Goal: Information Seeking & Learning: Compare options

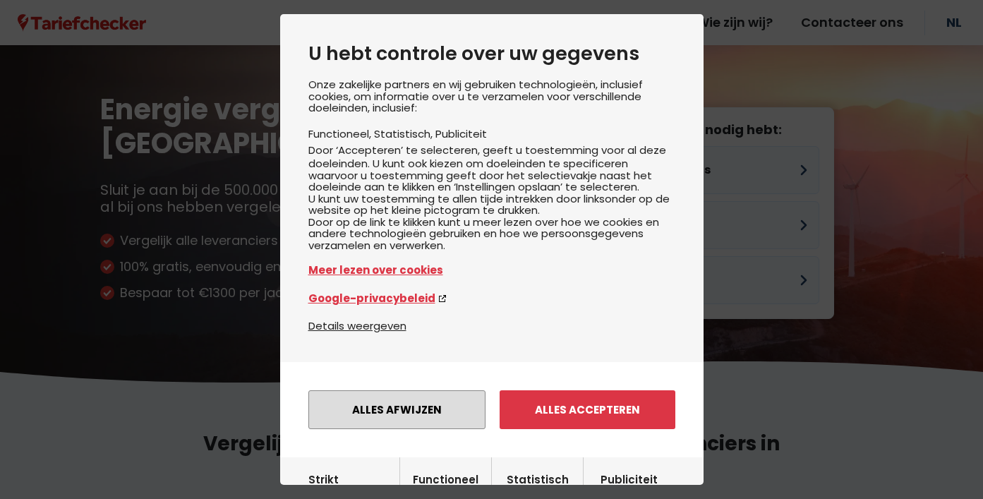
click at [417, 414] on button "Alles afwijzen" at bounding box center [396, 409] width 177 height 39
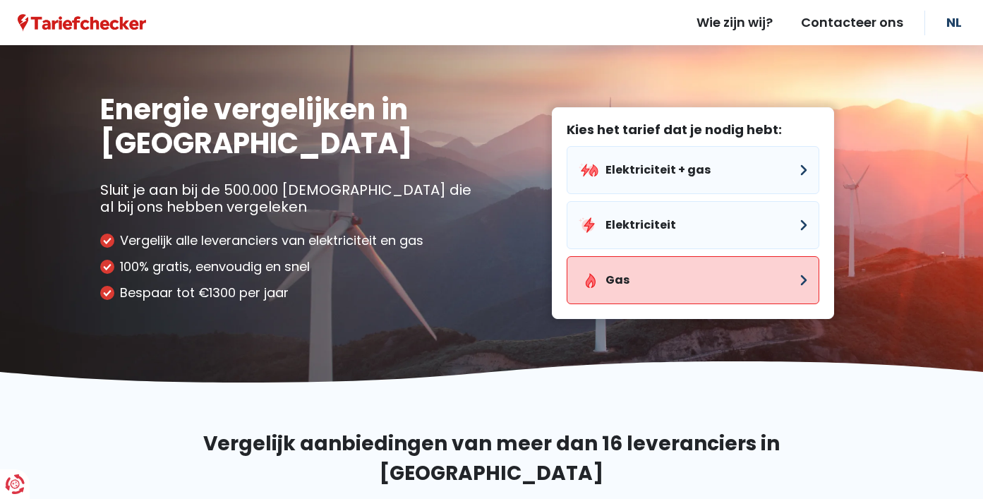
click at [607, 284] on button "Gas" at bounding box center [693, 280] width 253 height 48
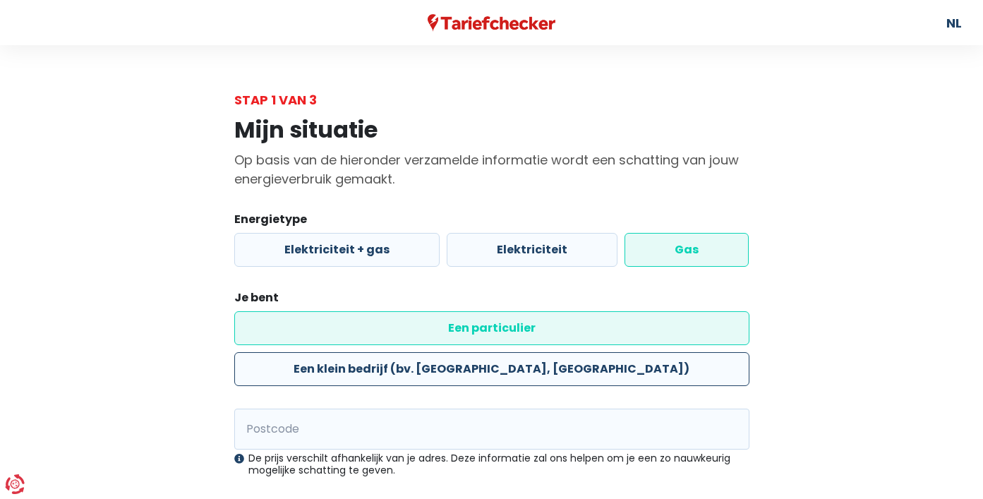
click at [561, 352] on label "Een klein bedrijf (bv. [GEOGRAPHIC_DATA], [GEOGRAPHIC_DATA])" at bounding box center [491, 369] width 515 height 34
click at [561, 352] on input "Een klein bedrijf (bv. [GEOGRAPHIC_DATA], [GEOGRAPHIC_DATA])" at bounding box center [491, 369] width 515 height 34
radio input "true"
radio input "false"
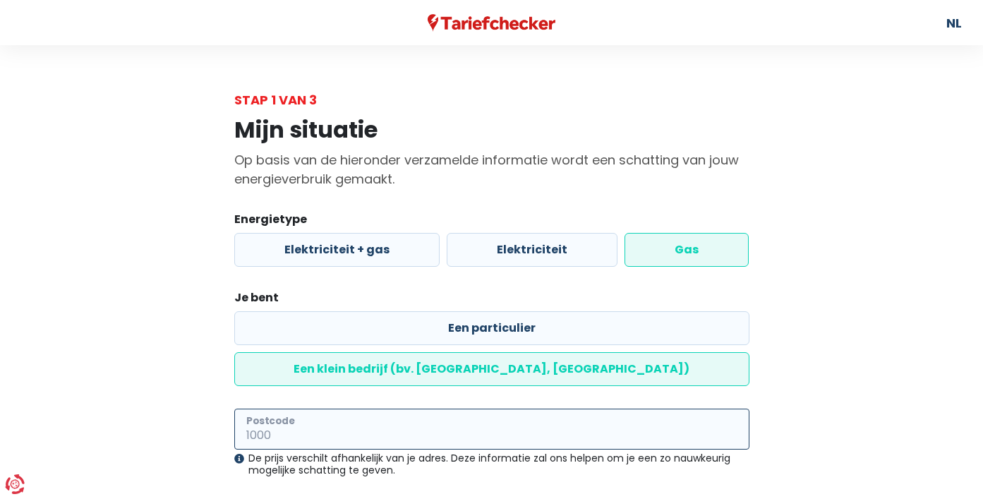
click at [504, 409] on input "Postcode" at bounding box center [491, 429] width 515 height 41
type input "9100"
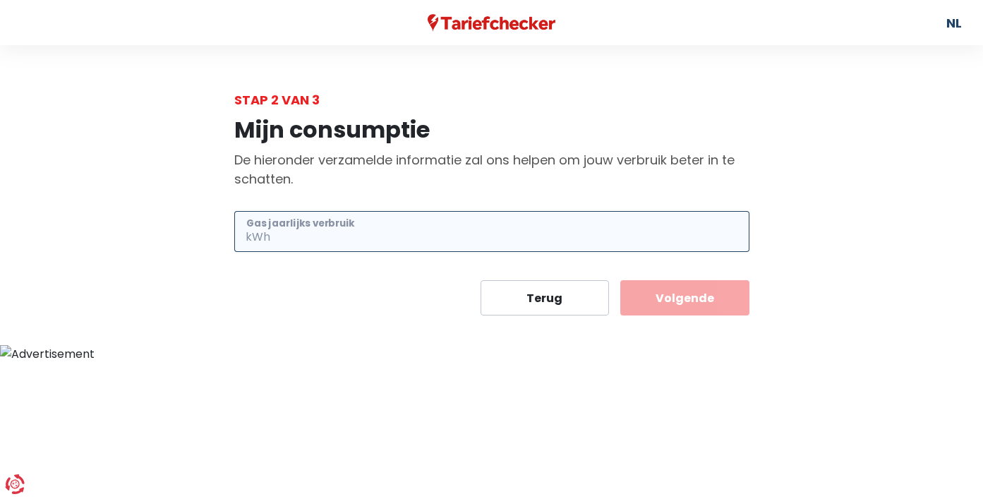
click at [603, 240] on input "Gas jaarlijks verbruik" at bounding box center [511, 231] width 476 height 41
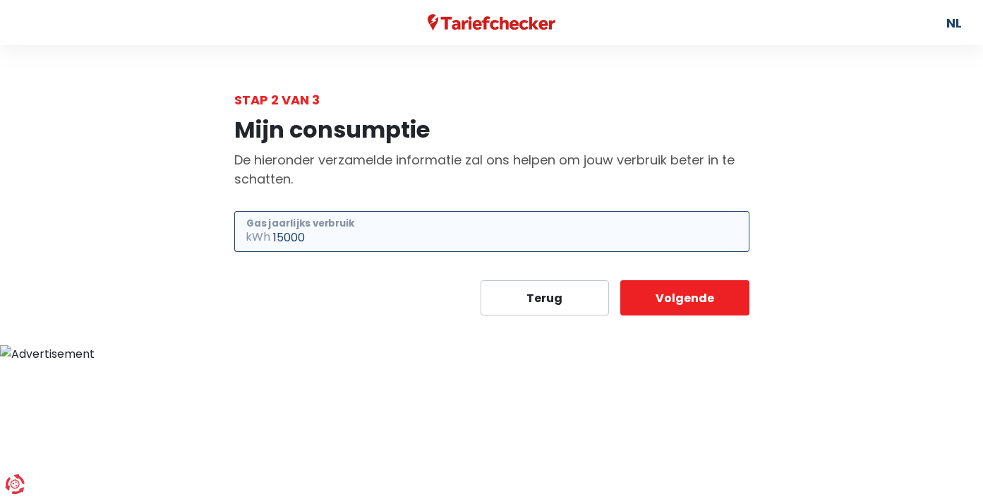
type input "15000"
click at [684, 298] on button "Volgende" at bounding box center [684, 297] width 129 height 35
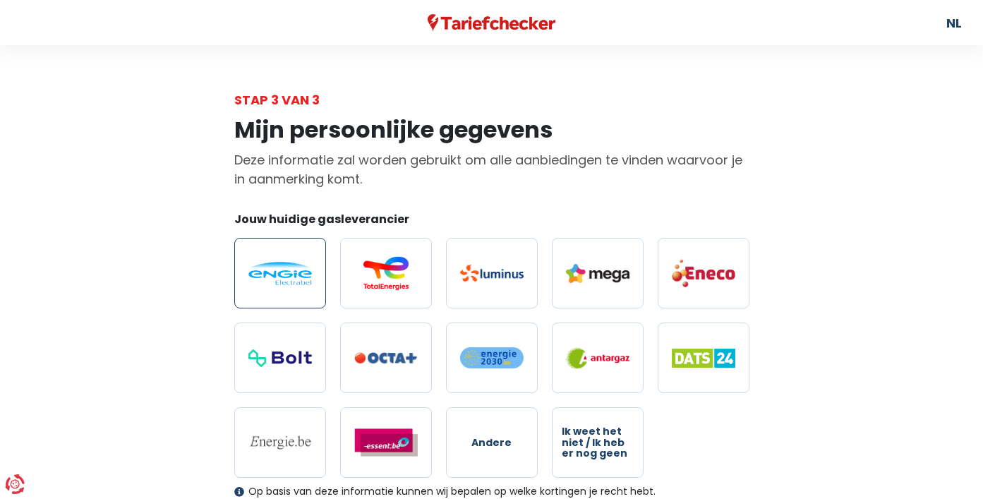
click at [272, 255] on label at bounding box center [280, 273] width 92 height 71
click at [272, 255] on input "radio" at bounding box center [280, 273] width 92 height 71
radio input "true"
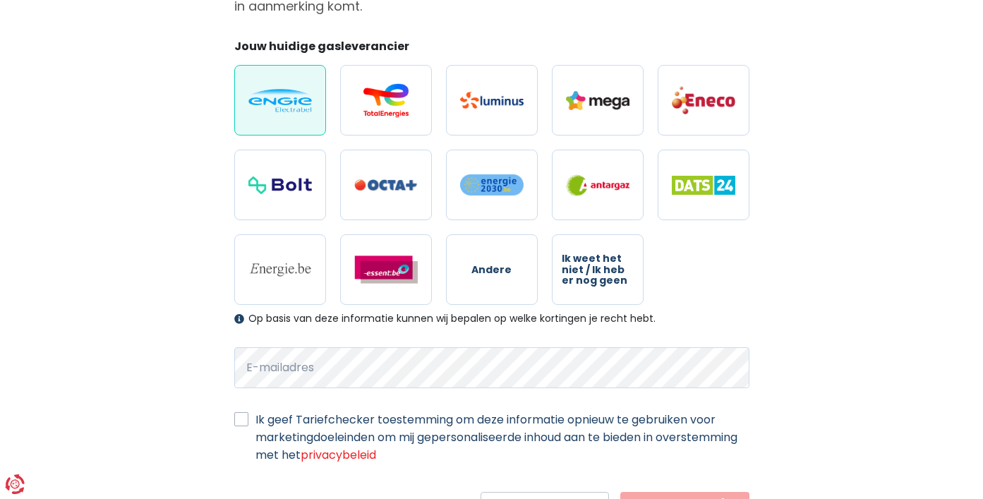
scroll to position [175, 0]
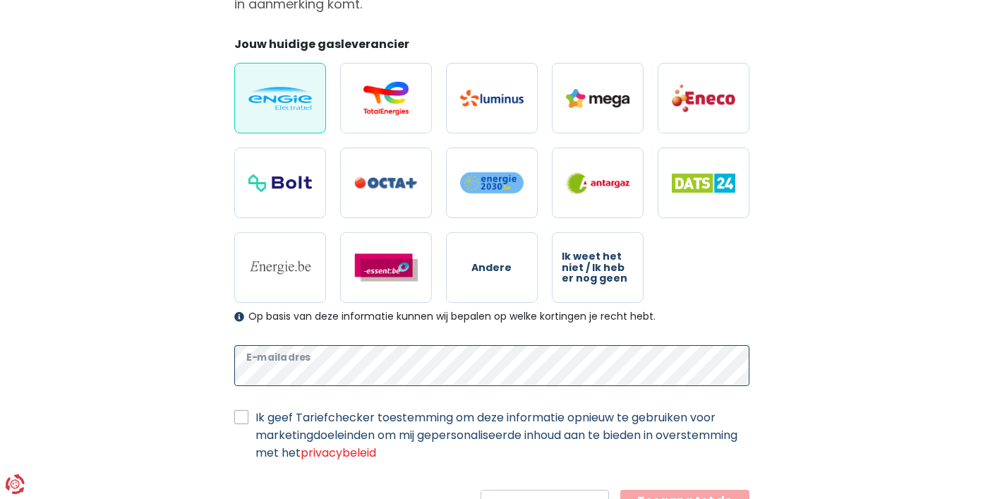
click at [684, 498] on button "Toegang tot de resultaten" at bounding box center [684, 507] width 129 height 35
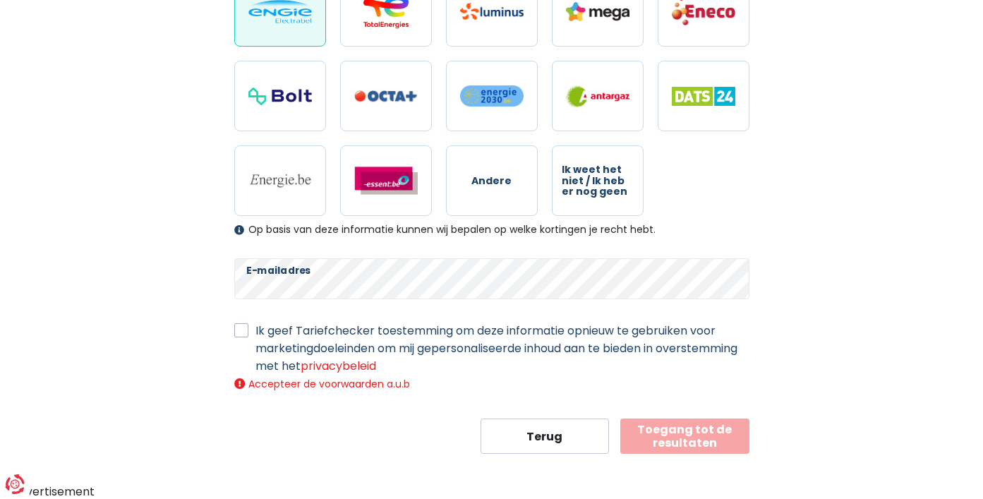
click at [255, 333] on label "Ik geef Tariefchecker toestemming om deze informatie opnieuw te gebruiken voor …" at bounding box center [502, 348] width 494 height 53
click at [238, 333] on input "Ik geef Tariefchecker toestemming om deze informatie opnieuw te gebruiken voor …" at bounding box center [241, 329] width 14 height 14
checkbox input "true"
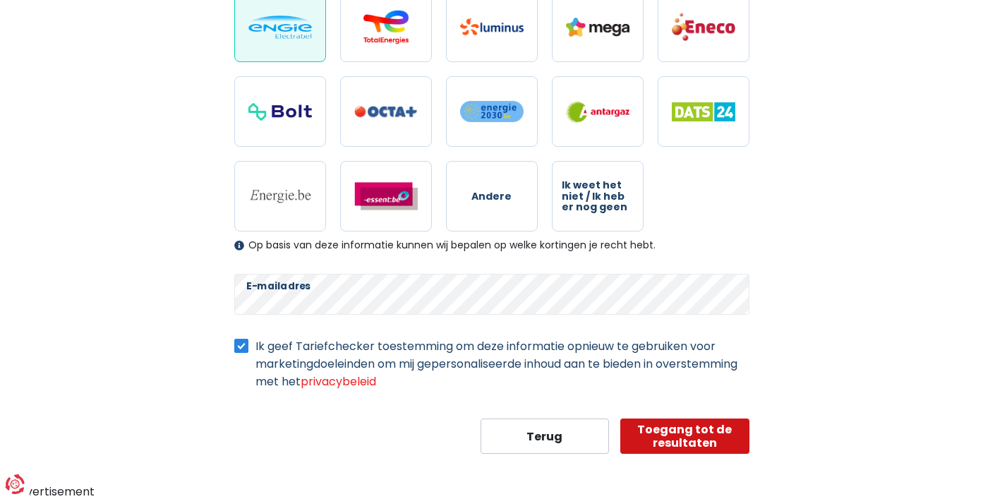
click at [645, 430] on button "Toegang tot de resultaten" at bounding box center [684, 435] width 129 height 35
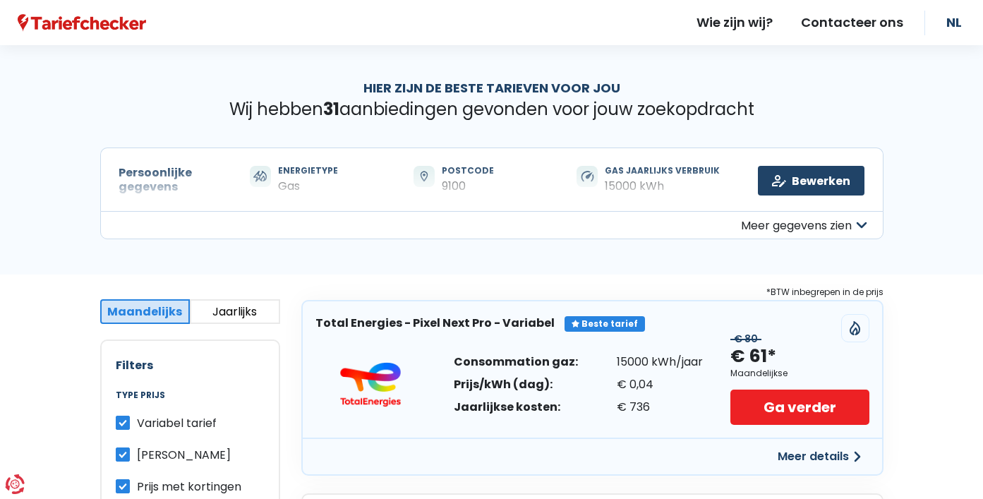
scroll to position [28, 0]
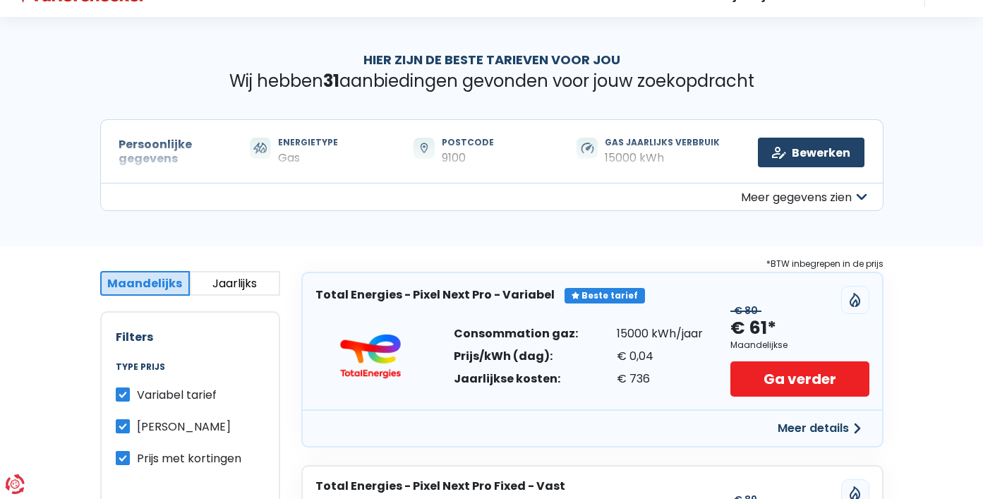
click at [137, 394] on label "Variabel tarief" at bounding box center [177, 395] width 80 height 18
click at [124, 394] on input "Variabel tarief" at bounding box center [123, 393] width 14 height 14
checkbox input "false"
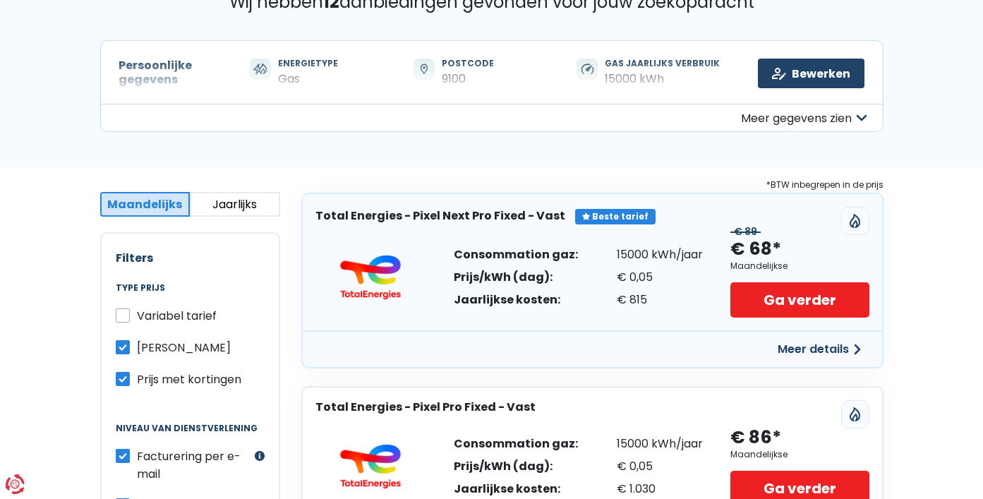
scroll to position [101, 0]
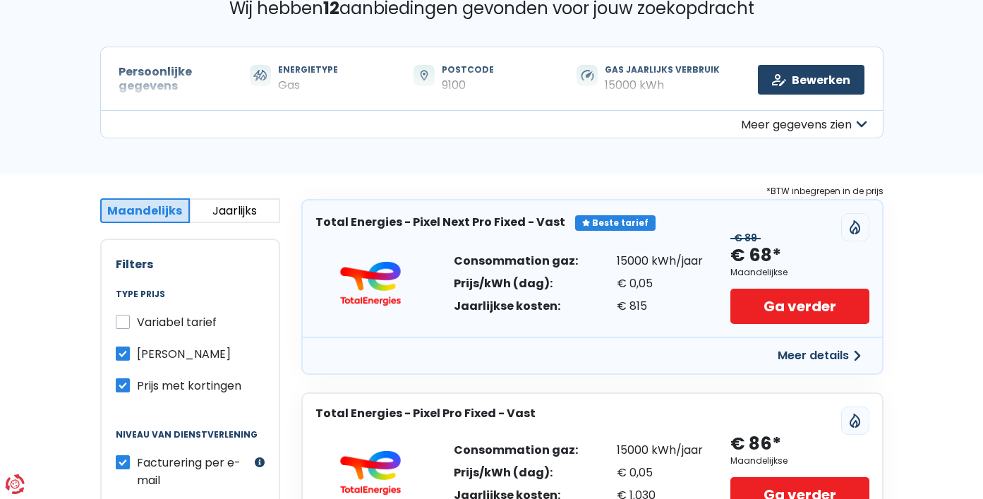
click at [793, 351] on button "Meer details" at bounding box center [819, 355] width 100 height 25
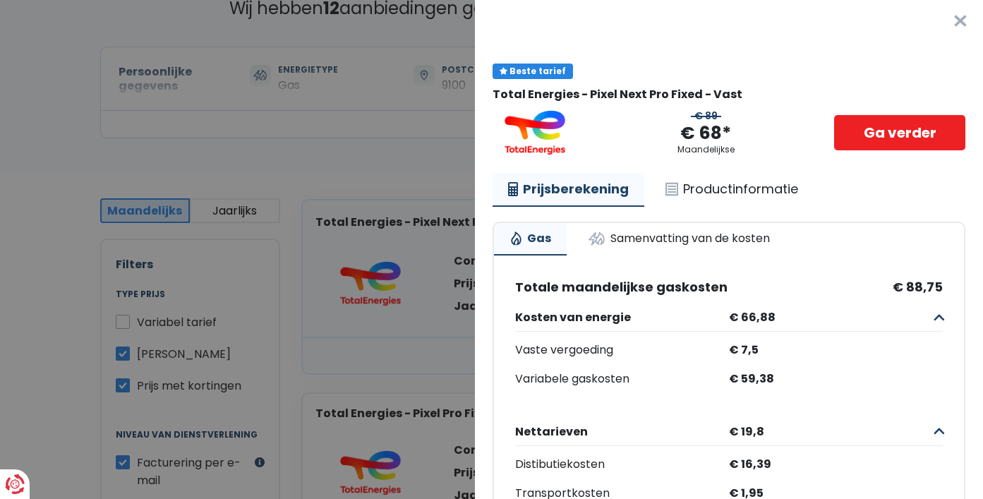
scroll to position [1, 0]
click at [732, 240] on link "Samenvatting van de kosten" at bounding box center [678, 239] width 213 height 31
